Goal: Information Seeking & Learning: Check status

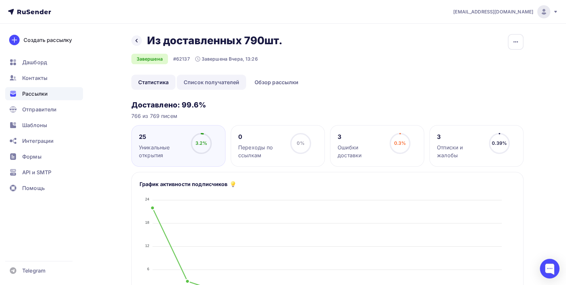
click at [216, 81] on link "Список получателей" at bounding box center [212, 82] width 70 height 15
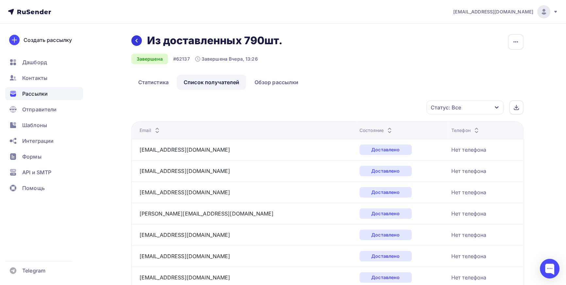
click at [135, 41] on icon at bounding box center [136, 40] width 5 height 5
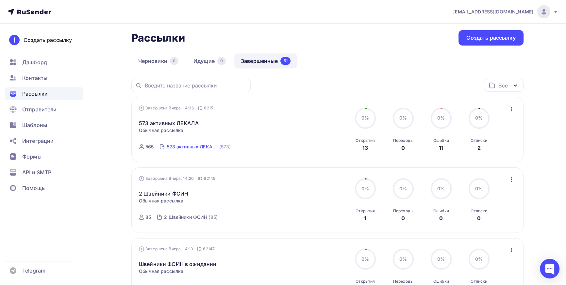
scroll to position [59, 0]
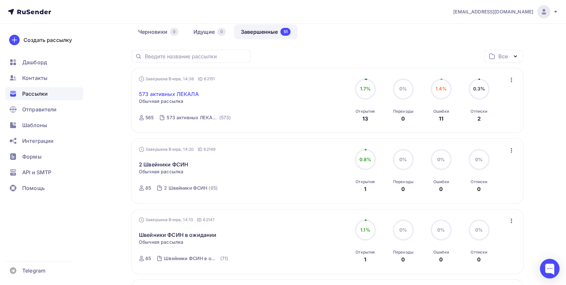
click at [164, 95] on link "573 активных ЛЕКАЛА" at bounding box center [169, 94] width 60 height 8
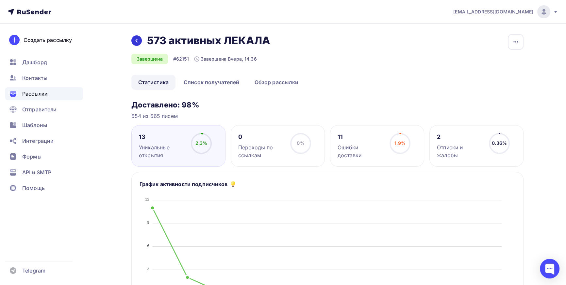
click at [137, 41] on icon at bounding box center [136, 40] width 5 height 5
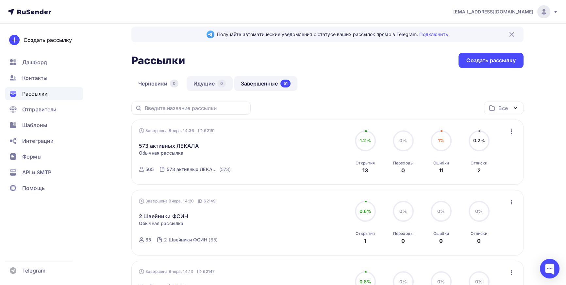
scroll to position [59, 0]
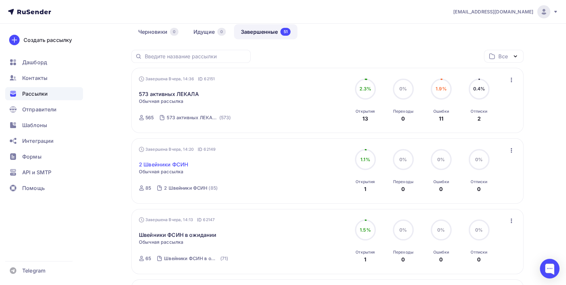
click at [150, 163] on link "2 Швейники ФСИН" at bounding box center [163, 164] width 49 height 8
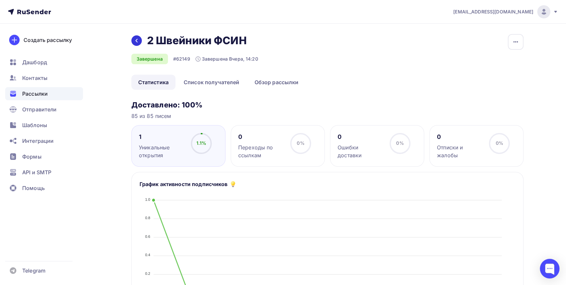
click at [137, 41] on icon at bounding box center [136, 40] width 5 height 5
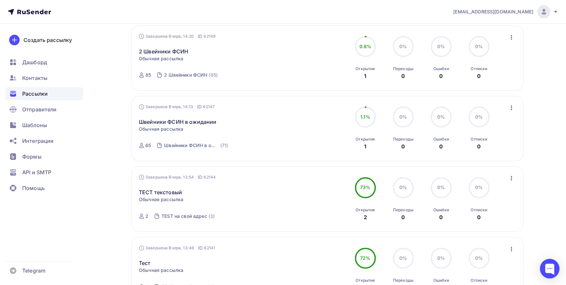
scroll to position [178, 0]
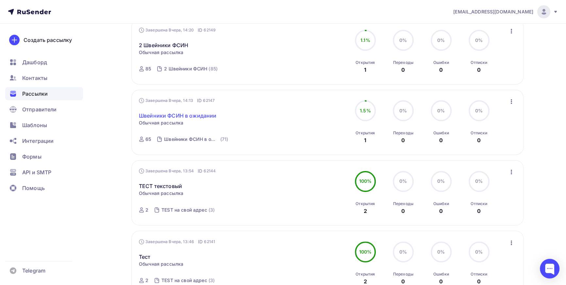
click at [170, 115] on link "Швейники ФСИН в ожидании" at bounding box center [178, 116] width 78 height 8
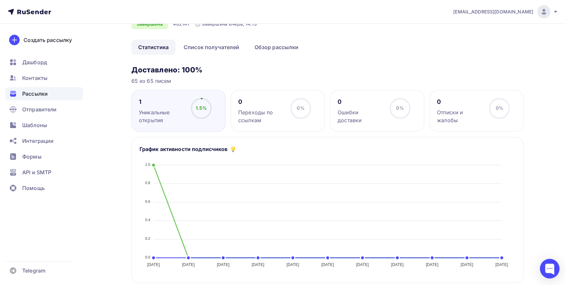
scroll to position [29, 0]
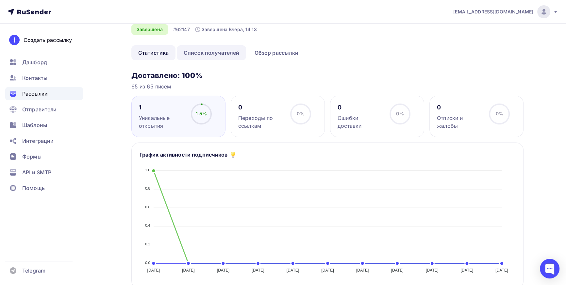
click at [212, 52] on link "Список получателей" at bounding box center [212, 52] width 70 height 15
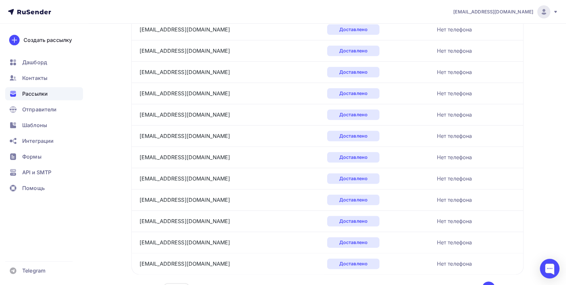
scroll to position [966, 0]
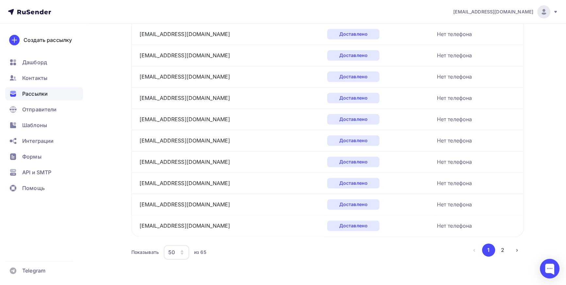
click at [183, 251] on icon "button" at bounding box center [182, 251] width 5 height 5
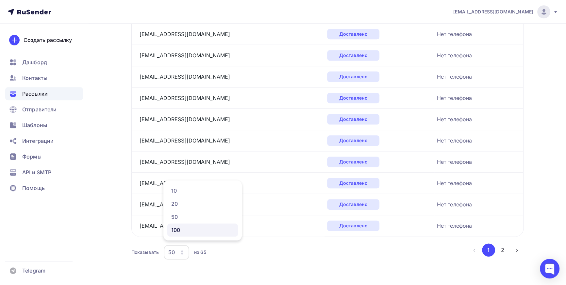
click at [180, 229] on div "100" at bounding box center [202, 230] width 63 height 8
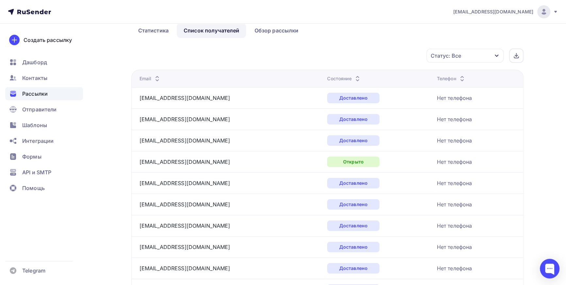
scroll to position [0, 0]
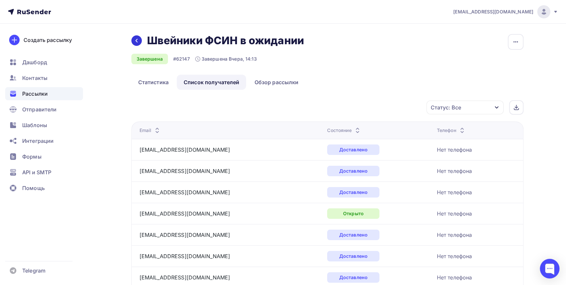
click at [135, 43] on icon at bounding box center [136, 40] width 5 height 5
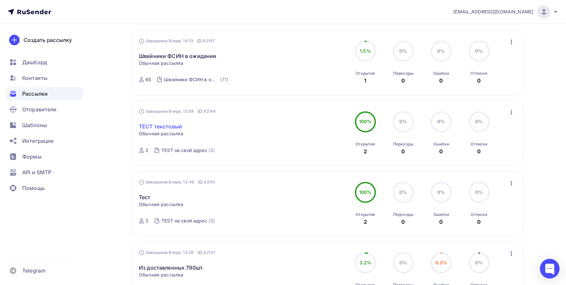
scroll to position [356, 0]
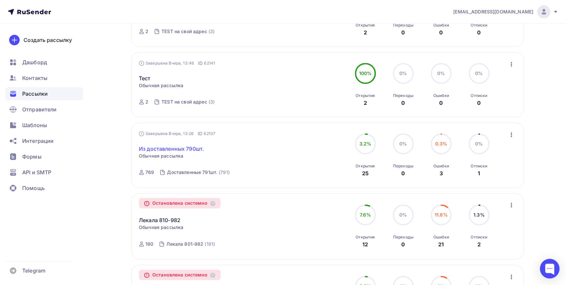
click at [165, 148] on link "Из доставленных 790шт." at bounding box center [171, 149] width 65 height 8
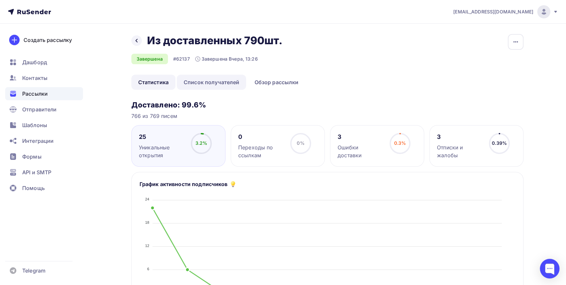
click at [218, 84] on link "Список получателей" at bounding box center [212, 82] width 70 height 15
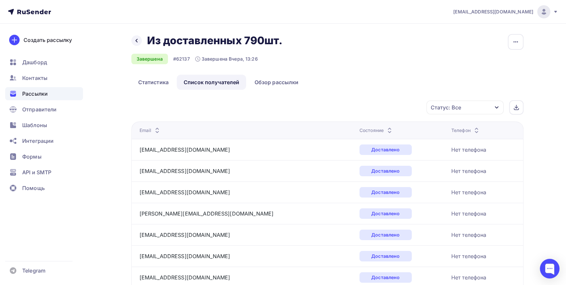
click at [501, 107] on div "Статус: Все" at bounding box center [465, 107] width 77 height 14
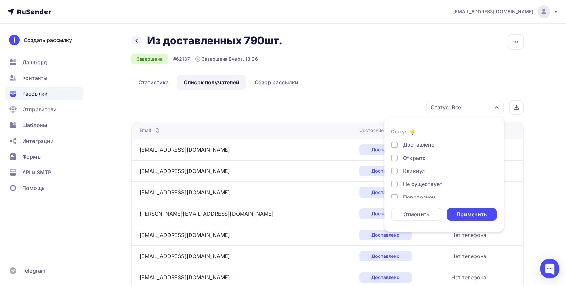
click at [396, 170] on div at bounding box center [394, 170] width 7 height 7
click at [394, 156] on div at bounding box center [394, 157] width 7 height 7
click at [480, 213] on div "Применить" at bounding box center [472, 214] width 30 height 8
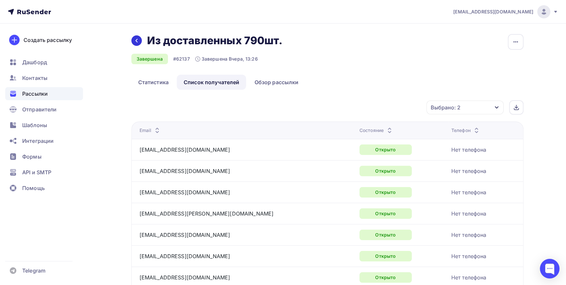
click at [133, 39] on div at bounding box center [136, 40] width 10 height 10
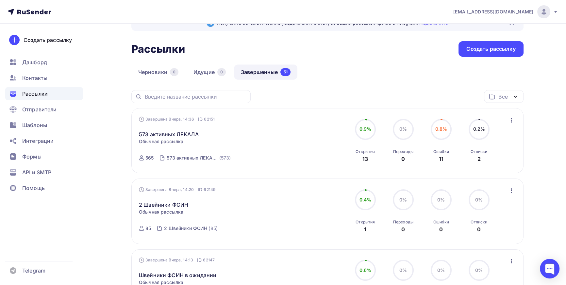
scroll to position [29, 0]
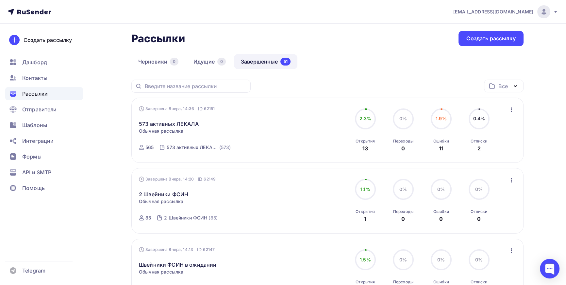
click at [266, 60] on link "Завершенные 51" at bounding box center [265, 61] width 63 height 15
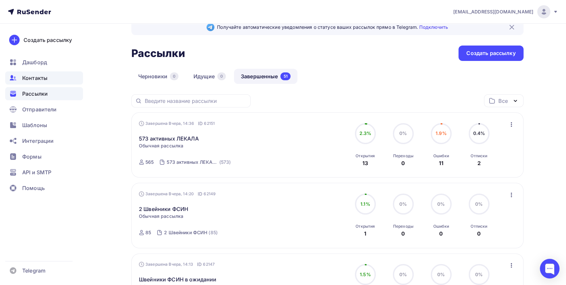
scroll to position [0, 0]
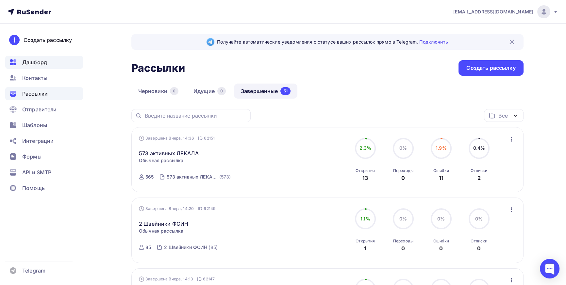
click at [37, 60] on span "Дашборд" at bounding box center [34, 62] width 25 height 8
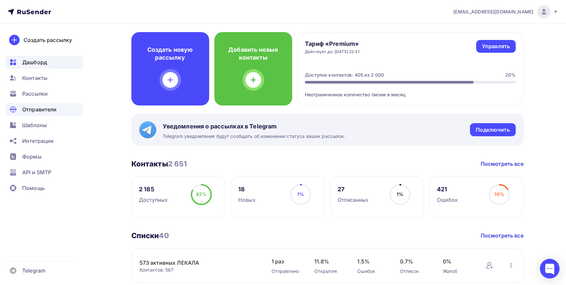
scroll to position [29, 0]
click at [40, 79] on span "Контакты" at bounding box center [34, 78] width 25 height 8
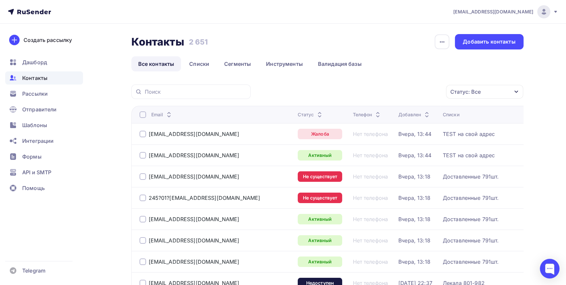
click at [520, 93] on div "Статус: Все" at bounding box center [484, 92] width 77 height 14
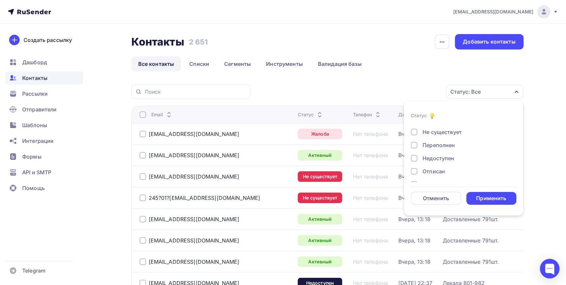
scroll to position [47, 0]
click at [412, 134] on div at bounding box center [414, 133] width 7 height 7
click at [416, 147] on div at bounding box center [414, 147] width 7 height 7
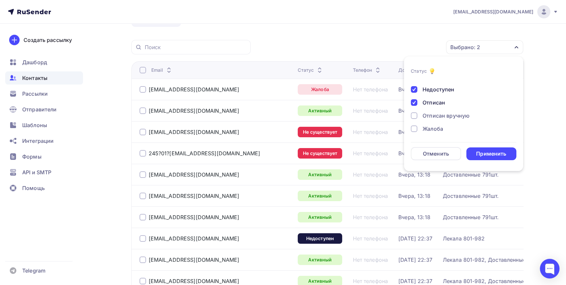
scroll to position [59, 0]
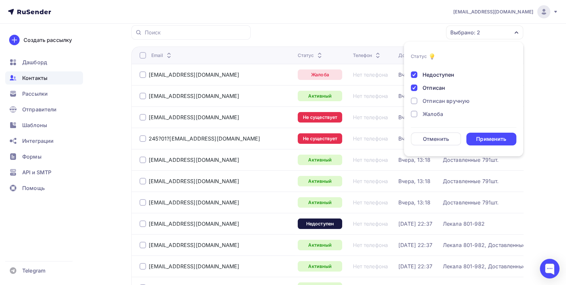
drag, startPoint x: 441, startPoint y: 141, endPoint x: 448, endPoint y: 137, distance: 7.5
click at [441, 141] on div "Отменить" at bounding box center [436, 139] width 26 height 8
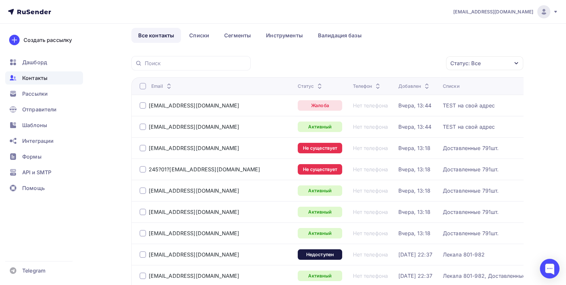
scroll to position [0, 0]
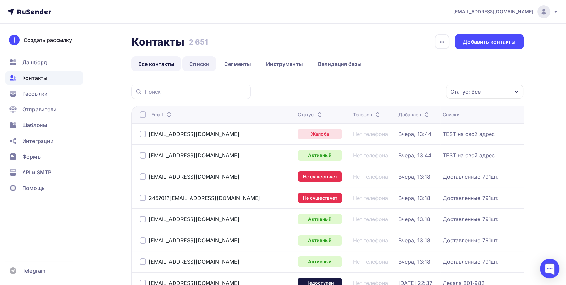
click at [207, 67] on link "Списки" at bounding box center [199, 63] width 34 height 15
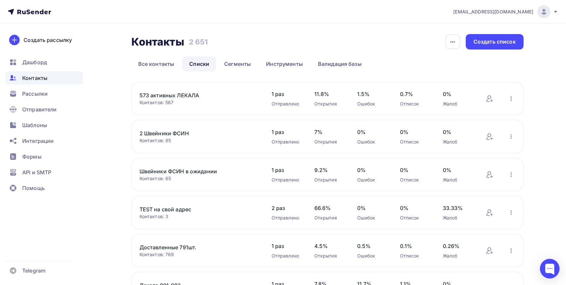
click at [166, 92] on link "573 активных ЛЕКАЛА" at bounding box center [195, 95] width 111 height 8
